Goal: Task Accomplishment & Management: Manage account settings

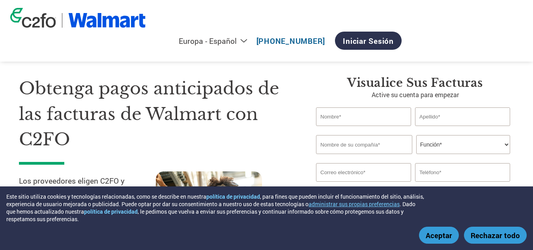
select select "es-ES"
click at [394, 36] on font "Iniciar sesión" at bounding box center [368, 41] width 51 height 10
select select "es-ES"
click at [394, 36] on font "Iniciar sesión" at bounding box center [368, 41] width 51 height 10
